Goal: Information Seeking & Learning: Learn about a topic

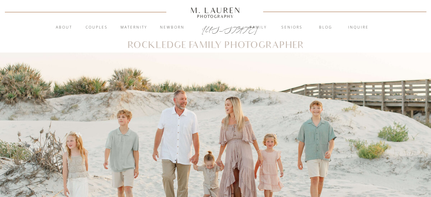
scroll to position [1, 0]
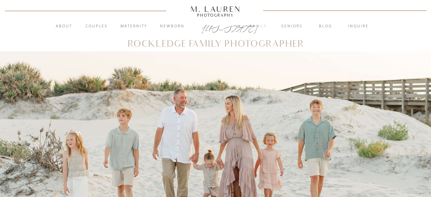
click at [262, 26] on nav "Family" at bounding box center [258, 26] width 33 height 6
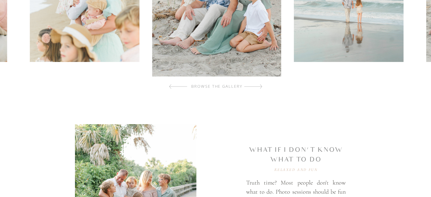
scroll to position [217, 0]
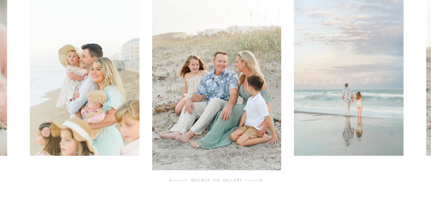
click at [258, 178] on div at bounding box center [253, 180] width 18 height 12
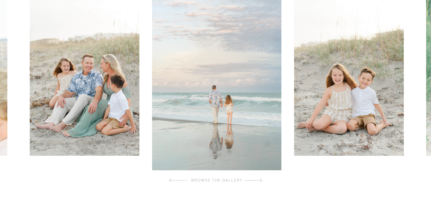
click at [258, 178] on div at bounding box center [253, 180] width 18 height 12
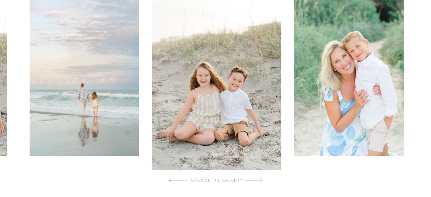
click at [258, 178] on div at bounding box center [253, 180] width 18 height 12
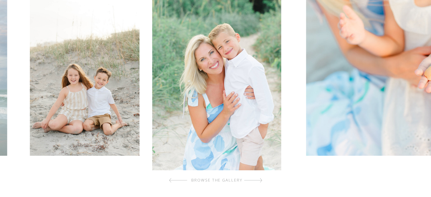
click at [258, 178] on div at bounding box center [253, 180] width 18 height 12
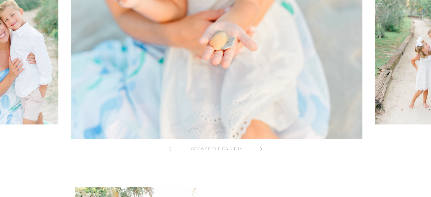
scroll to position [248, 0]
click at [260, 149] on div at bounding box center [253, 149] width 18 height 12
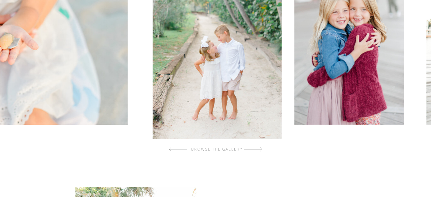
click at [260, 149] on div at bounding box center [253, 149] width 18 height 12
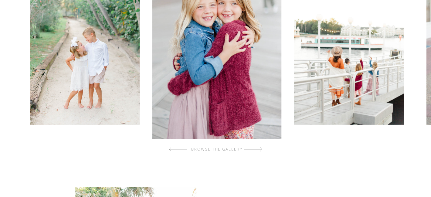
click at [260, 149] on div at bounding box center [253, 149] width 18 height 12
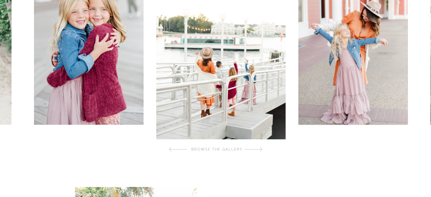
click at [260, 149] on div at bounding box center [253, 149] width 18 height 12
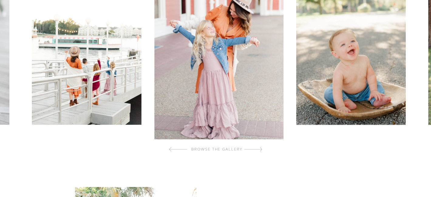
click at [260, 149] on div at bounding box center [253, 149] width 18 height 12
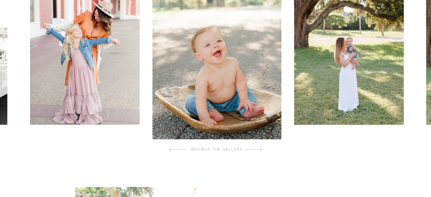
click at [260, 149] on div at bounding box center [253, 149] width 18 height 12
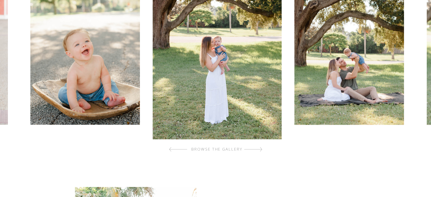
click at [260, 149] on div at bounding box center [253, 149] width 18 height 12
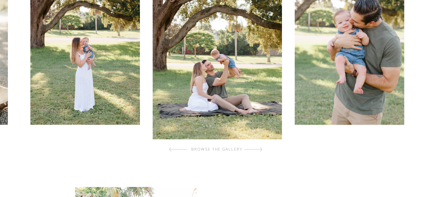
click at [260, 149] on div at bounding box center [253, 149] width 18 height 12
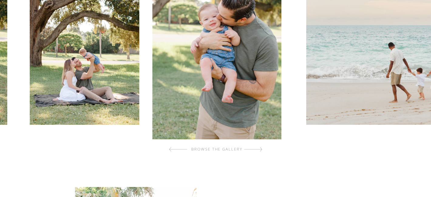
click at [260, 149] on div at bounding box center [253, 149] width 18 height 12
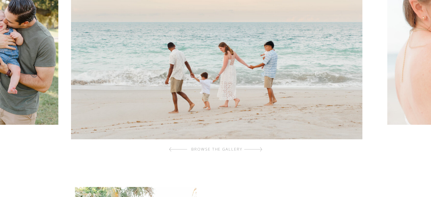
click at [260, 149] on div at bounding box center [253, 149] width 18 height 12
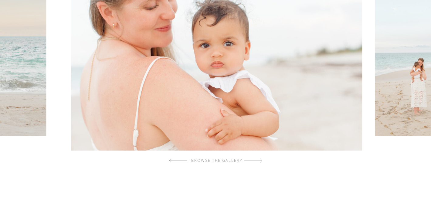
scroll to position [237, 0]
click at [259, 161] on div at bounding box center [253, 160] width 18 height 12
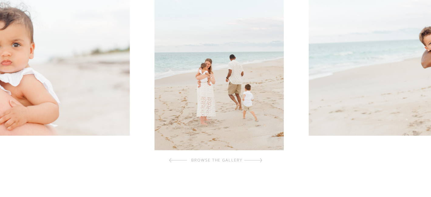
click at [259, 161] on div at bounding box center [253, 160] width 18 height 12
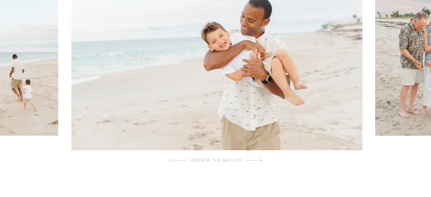
click at [259, 161] on div at bounding box center [253, 160] width 18 height 12
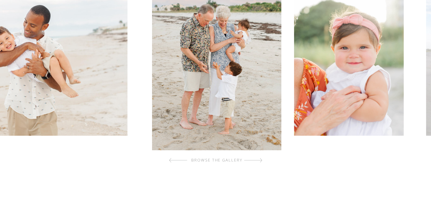
click at [259, 161] on div at bounding box center [253, 160] width 18 height 12
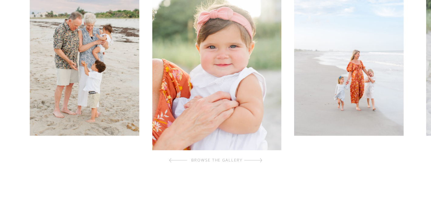
click at [259, 161] on div at bounding box center [253, 160] width 18 height 12
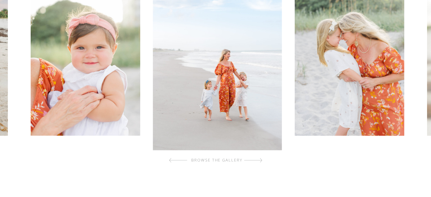
click at [259, 161] on div at bounding box center [253, 160] width 18 height 12
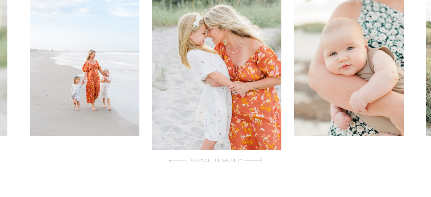
click at [259, 161] on div at bounding box center [253, 160] width 18 height 12
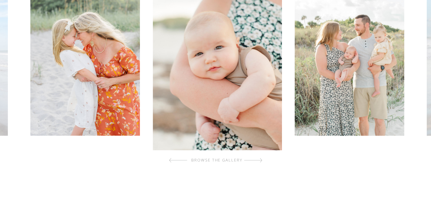
click at [259, 161] on div at bounding box center [253, 160] width 18 height 12
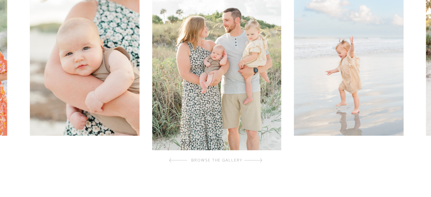
click at [259, 161] on div at bounding box center [253, 160] width 18 height 12
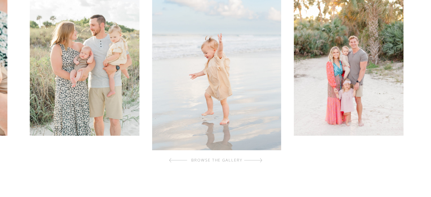
click at [259, 161] on div at bounding box center [253, 160] width 18 height 12
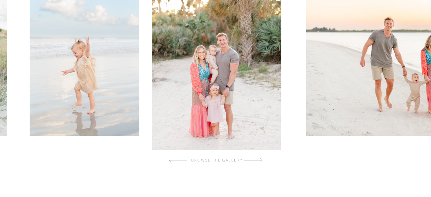
click at [259, 161] on div at bounding box center [253, 160] width 18 height 12
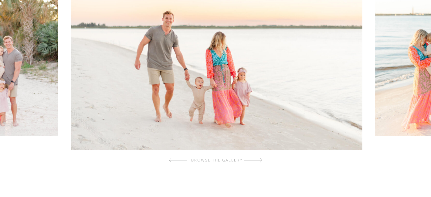
click at [259, 161] on div at bounding box center [253, 160] width 18 height 12
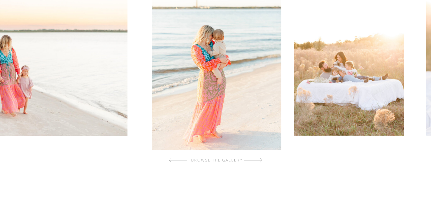
click at [259, 161] on div at bounding box center [253, 160] width 18 height 12
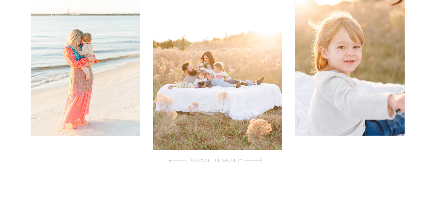
click at [259, 161] on div at bounding box center [253, 160] width 18 height 12
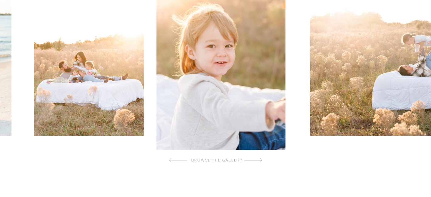
click at [259, 161] on div at bounding box center [253, 160] width 18 height 12
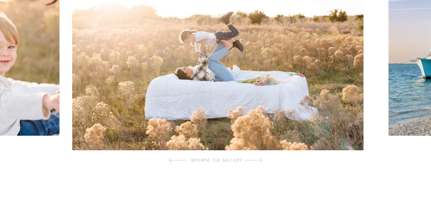
click at [259, 161] on div at bounding box center [253, 160] width 18 height 12
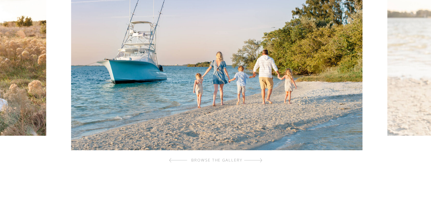
click at [259, 161] on div at bounding box center [253, 160] width 18 height 12
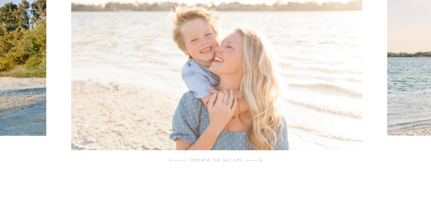
click at [259, 161] on div at bounding box center [253, 160] width 18 height 12
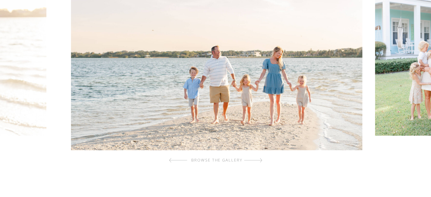
click at [259, 161] on div at bounding box center [253, 160] width 18 height 12
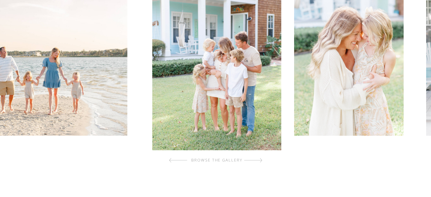
click at [259, 161] on div at bounding box center [253, 160] width 18 height 12
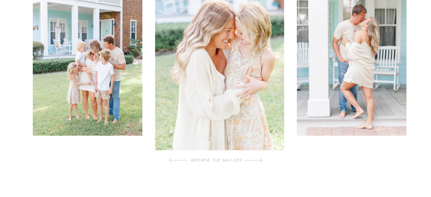
click at [259, 161] on div at bounding box center [253, 160] width 18 height 12
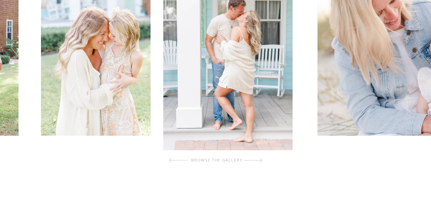
click at [259, 161] on div at bounding box center [253, 160] width 18 height 12
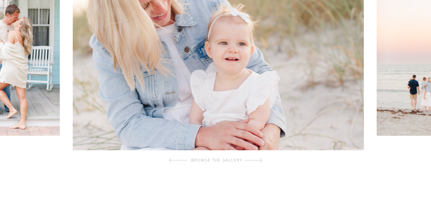
click at [259, 161] on div at bounding box center [253, 160] width 18 height 12
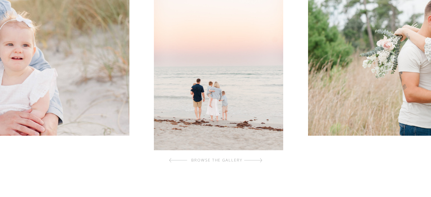
click at [259, 161] on div at bounding box center [253, 160] width 18 height 12
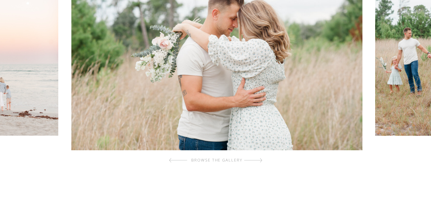
click at [259, 161] on div at bounding box center [253, 160] width 18 height 12
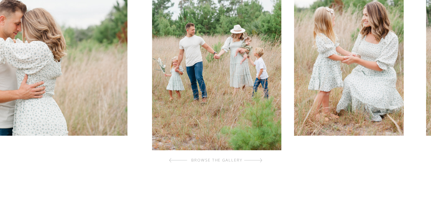
click at [259, 161] on div at bounding box center [253, 160] width 18 height 12
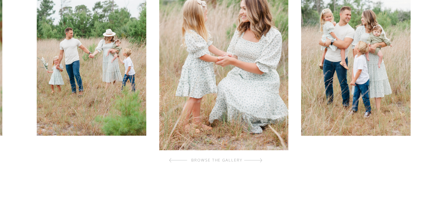
click at [259, 161] on div at bounding box center [253, 160] width 18 height 12
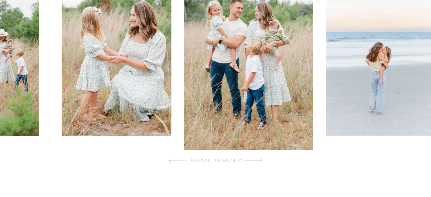
click at [259, 161] on div at bounding box center [253, 160] width 18 height 12
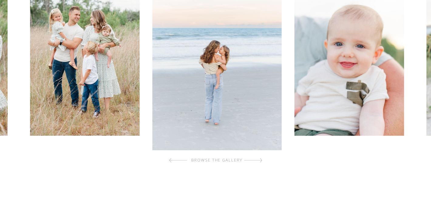
click at [259, 161] on div at bounding box center [253, 160] width 18 height 12
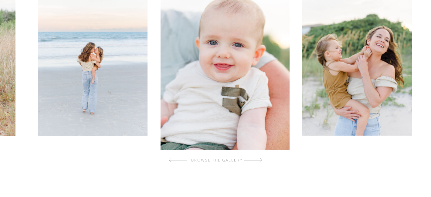
click at [259, 161] on div at bounding box center [253, 160] width 18 height 12
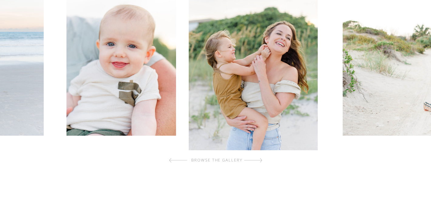
click at [259, 161] on div at bounding box center [253, 160] width 18 height 12
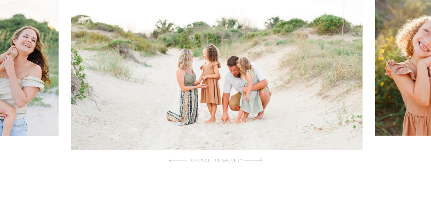
click at [259, 161] on div at bounding box center [253, 160] width 18 height 12
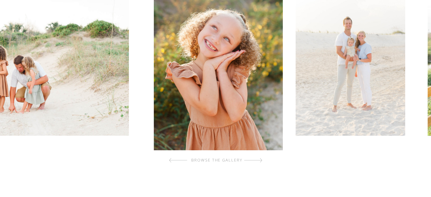
click at [259, 161] on div at bounding box center [253, 160] width 18 height 12
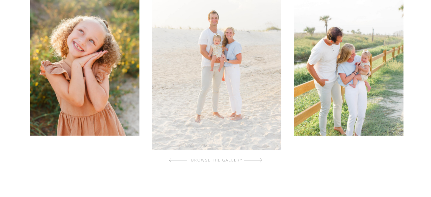
click at [259, 161] on div at bounding box center [253, 160] width 18 height 12
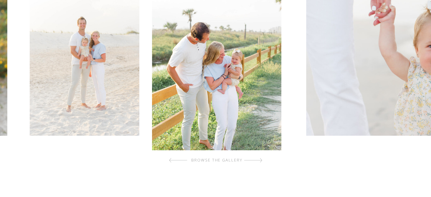
click at [259, 161] on div at bounding box center [253, 160] width 18 height 12
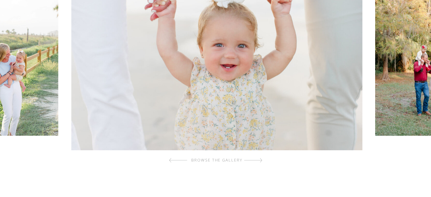
click at [259, 161] on div at bounding box center [253, 160] width 18 height 12
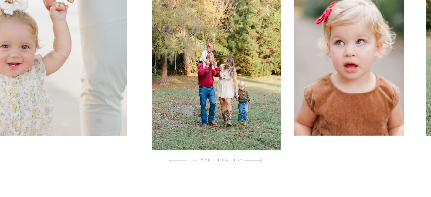
click at [259, 161] on div at bounding box center [253, 160] width 18 height 12
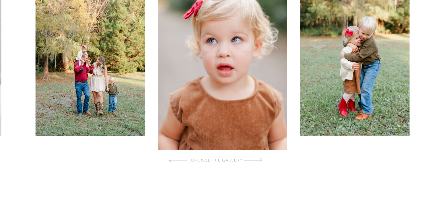
click at [259, 161] on div at bounding box center [253, 160] width 18 height 12
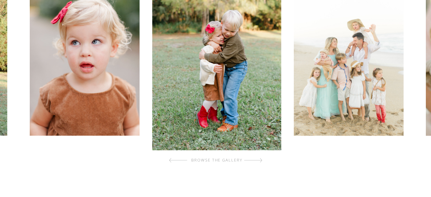
click at [259, 161] on div at bounding box center [253, 160] width 18 height 12
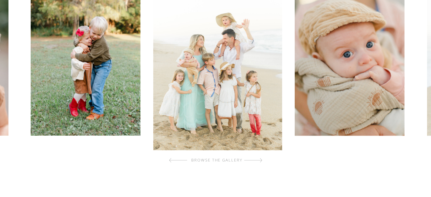
click at [259, 161] on div at bounding box center [253, 160] width 18 height 12
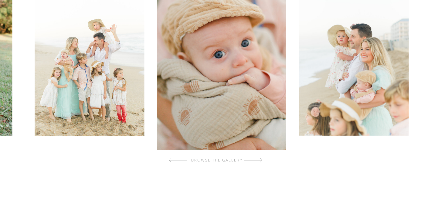
click at [259, 161] on div at bounding box center [253, 160] width 18 height 12
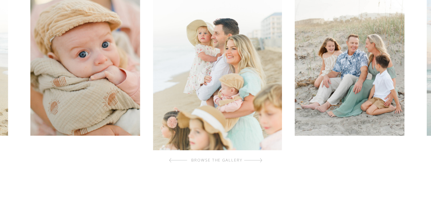
click at [259, 161] on div at bounding box center [253, 160] width 18 height 12
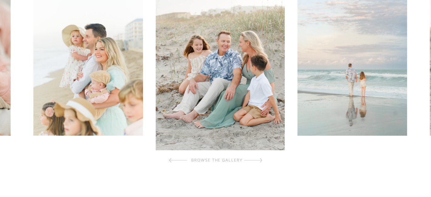
click at [259, 161] on div at bounding box center [253, 160] width 18 height 12
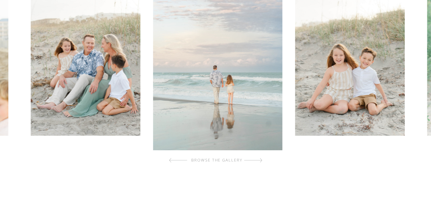
click at [259, 161] on div at bounding box center [253, 160] width 18 height 12
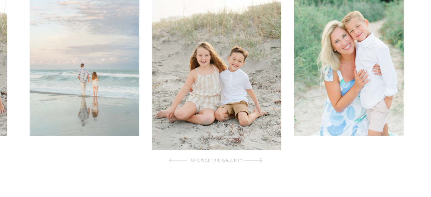
click at [259, 161] on div at bounding box center [253, 160] width 18 height 12
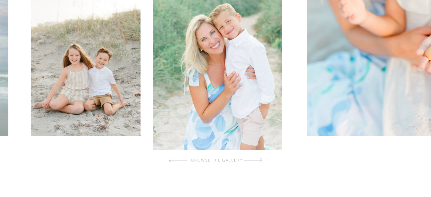
click at [259, 161] on div at bounding box center [253, 160] width 18 height 12
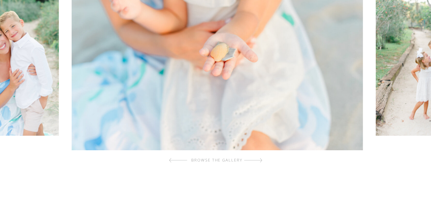
click at [259, 161] on div at bounding box center [253, 160] width 18 height 12
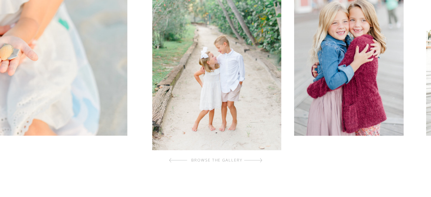
click at [259, 161] on div at bounding box center [253, 160] width 18 height 12
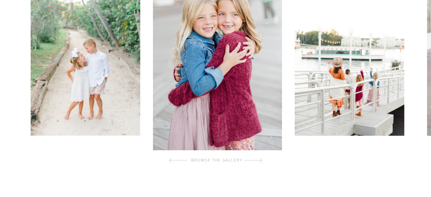
click at [259, 161] on div at bounding box center [253, 160] width 18 height 12
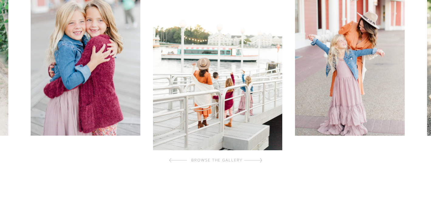
click at [259, 161] on div at bounding box center [253, 160] width 18 height 12
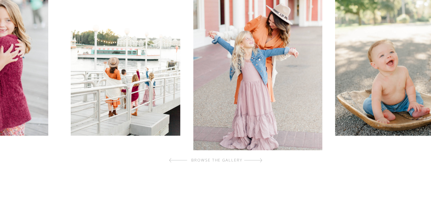
click at [259, 161] on div at bounding box center [253, 160] width 18 height 12
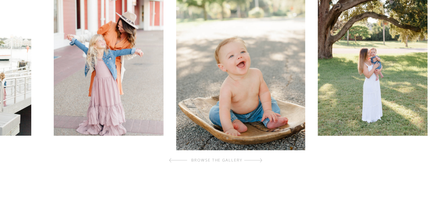
click at [259, 161] on div at bounding box center [253, 160] width 18 height 12
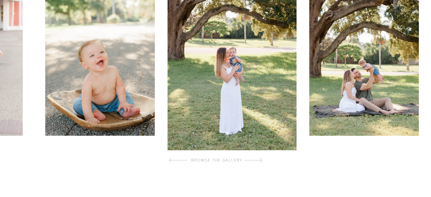
click at [259, 161] on div at bounding box center [253, 160] width 18 height 12
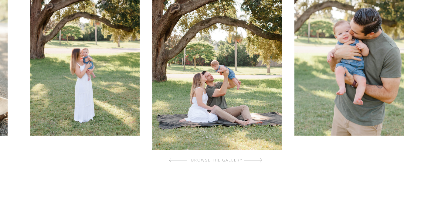
click at [259, 161] on div at bounding box center [253, 160] width 18 height 12
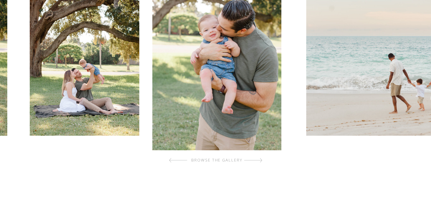
click at [259, 161] on div at bounding box center [253, 160] width 18 height 12
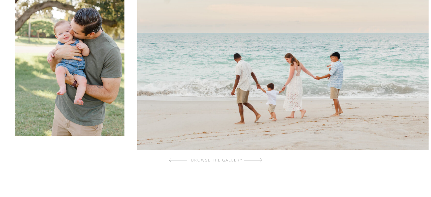
click at [259, 161] on div at bounding box center [253, 160] width 18 height 12
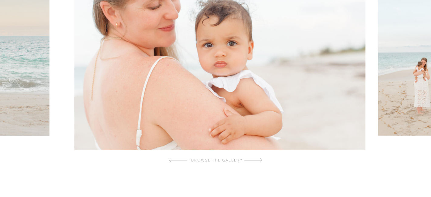
click at [259, 161] on div at bounding box center [253, 160] width 18 height 12
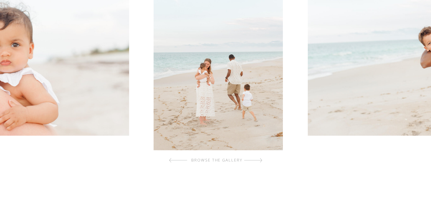
click at [259, 161] on div at bounding box center [253, 160] width 18 height 12
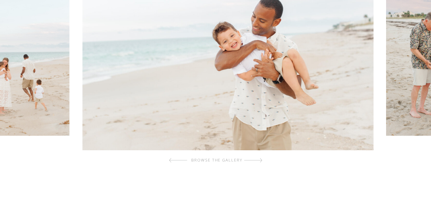
click at [259, 161] on div at bounding box center [253, 160] width 18 height 12
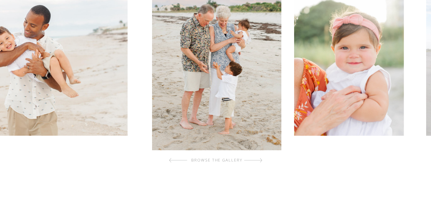
click at [259, 161] on div at bounding box center [253, 160] width 18 height 12
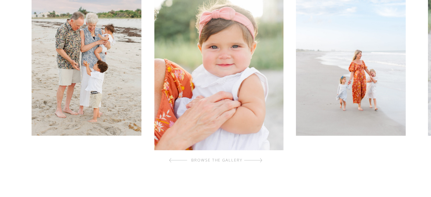
click at [259, 161] on div at bounding box center [253, 160] width 18 height 12
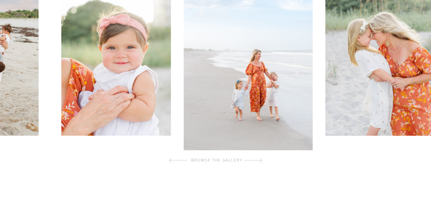
click at [259, 161] on div at bounding box center [253, 160] width 18 height 12
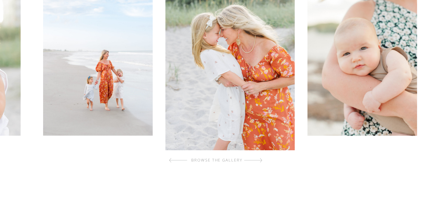
click at [259, 161] on div at bounding box center [253, 160] width 18 height 12
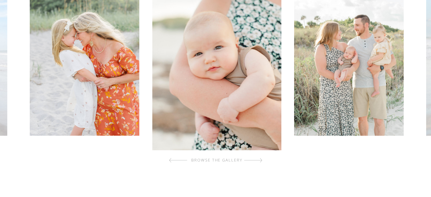
click at [259, 161] on div at bounding box center [253, 160] width 18 height 12
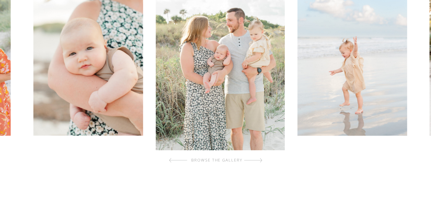
click at [259, 161] on div at bounding box center [253, 160] width 18 height 12
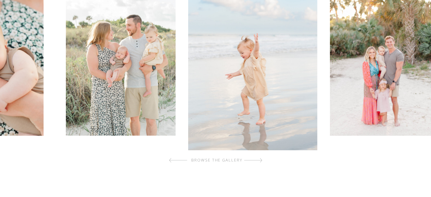
click at [259, 161] on div at bounding box center [253, 160] width 18 height 12
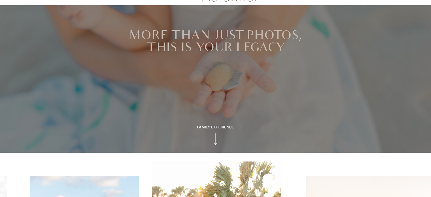
scroll to position [18, 0]
